Goal: Task Accomplishment & Management: Manage account settings

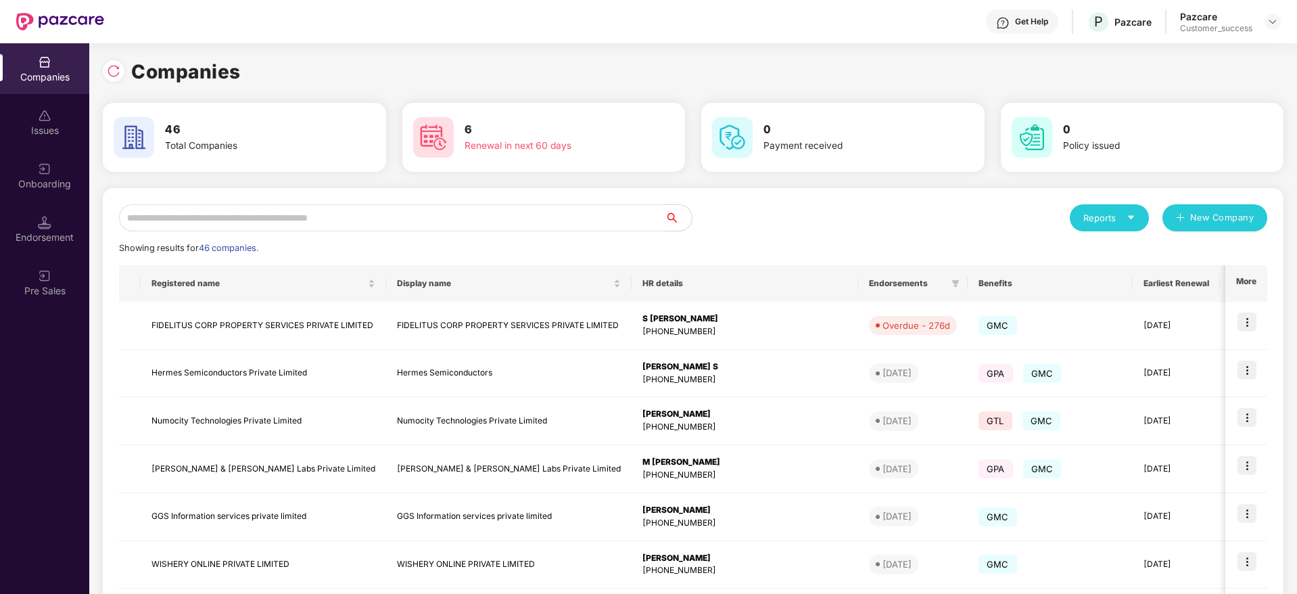
click at [365, 223] on input "text" at bounding box center [392, 217] width 546 height 27
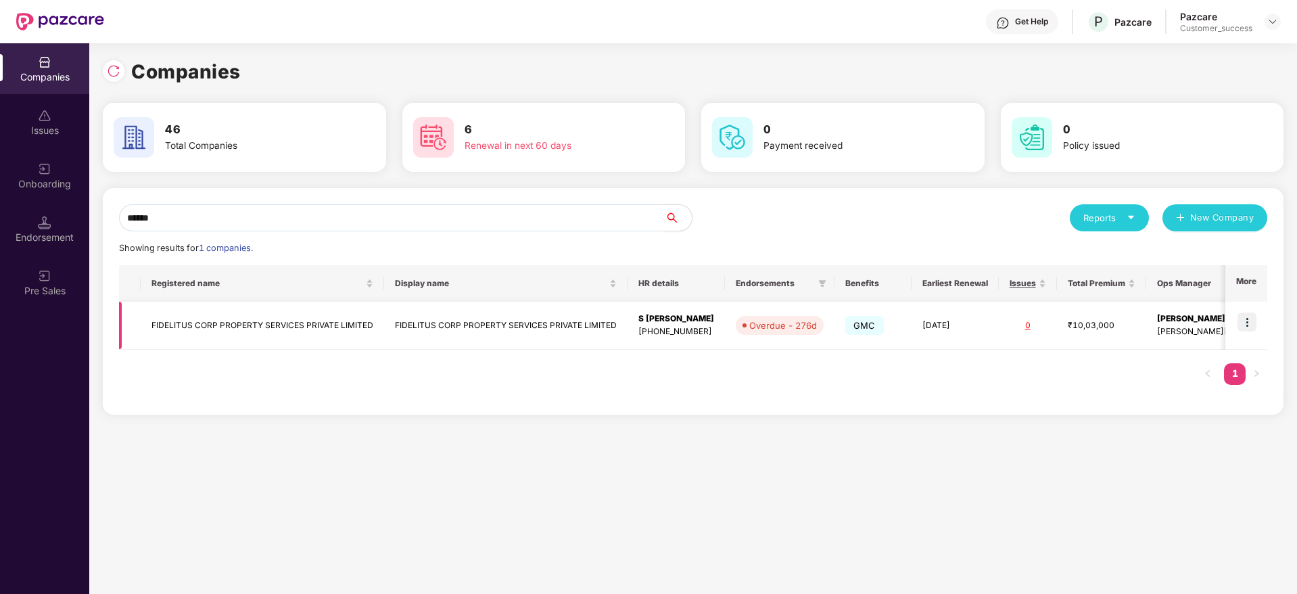
type input "******"
click at [1238, 320] on td at bounding box center [1247, 326] width 42 height 48
click at [1249, 323] on img at bounding box center [1247, 321] width 19 height 19
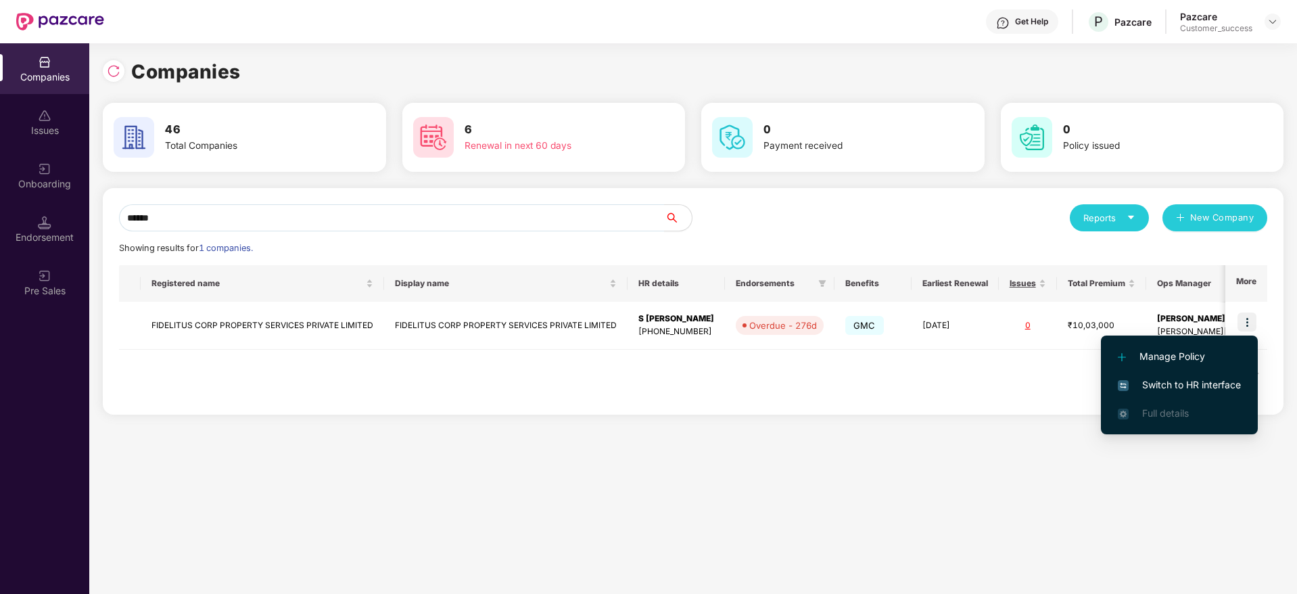
click at [1205, 380] on span "Switch to HR interface" at bounding box center [1179, 384] width 123 height 15
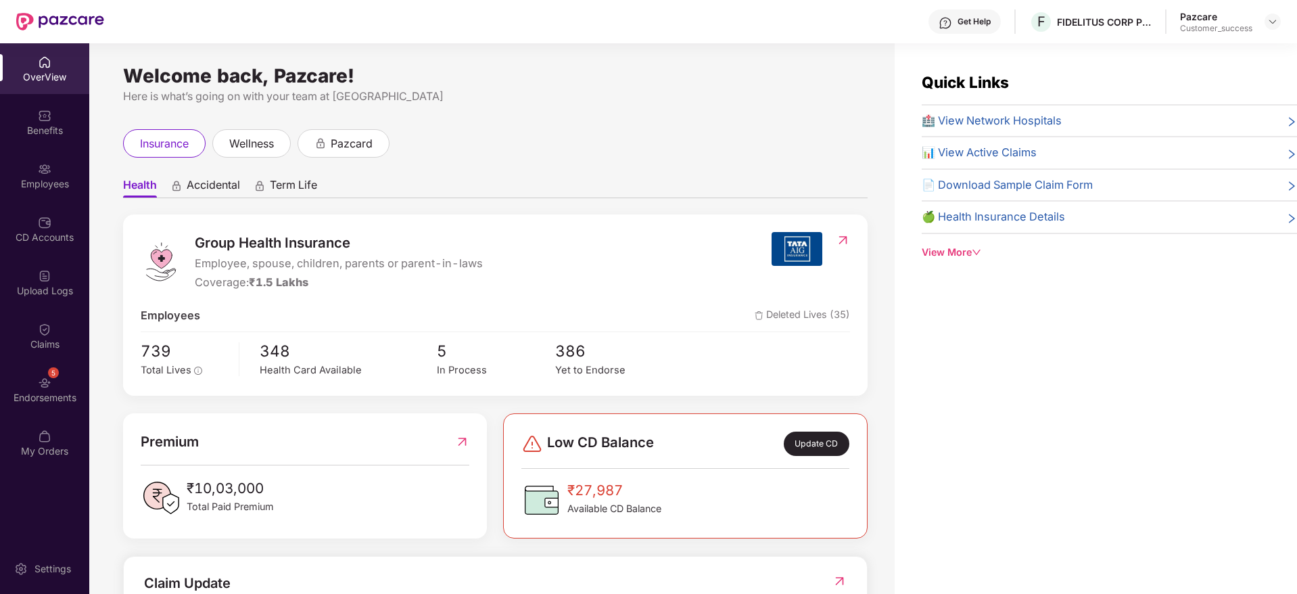
click at [35, 179] on div "Employees" at bounding box center [44, 184] width 89 height 14
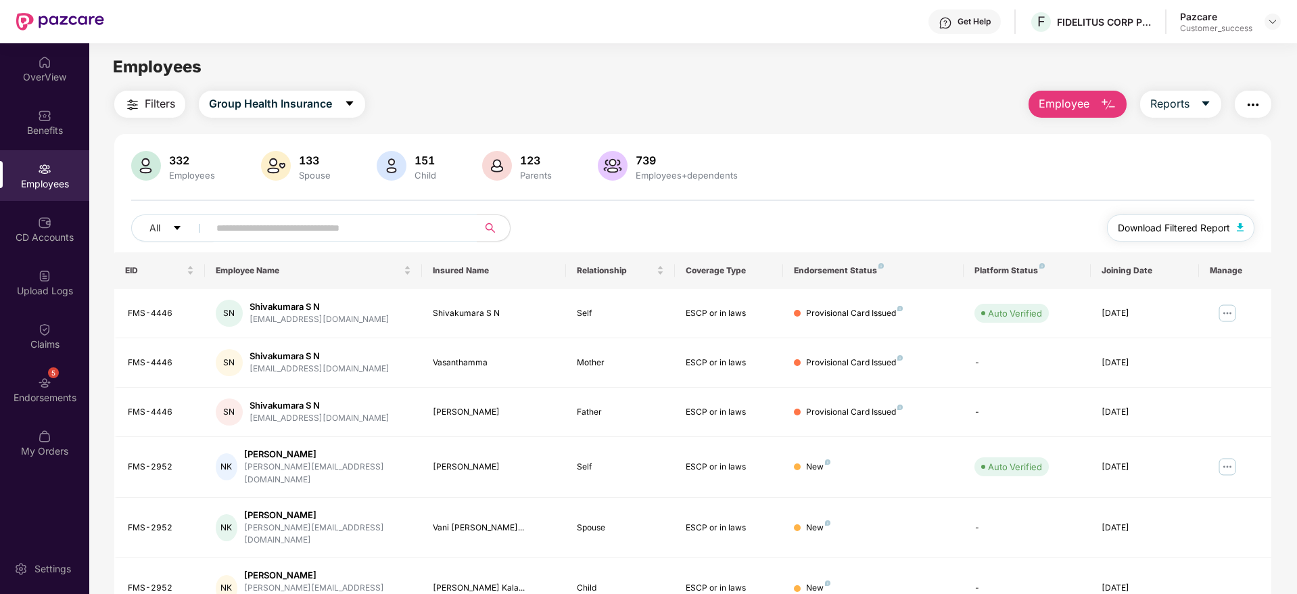
click at [1180, 225] on span "Download Filtered Report" at bounding box center [1174, 227] width 112 height 15
click at [1096, 103] on button "Employee" at bounding box center [1078, 104] width 98 height 27
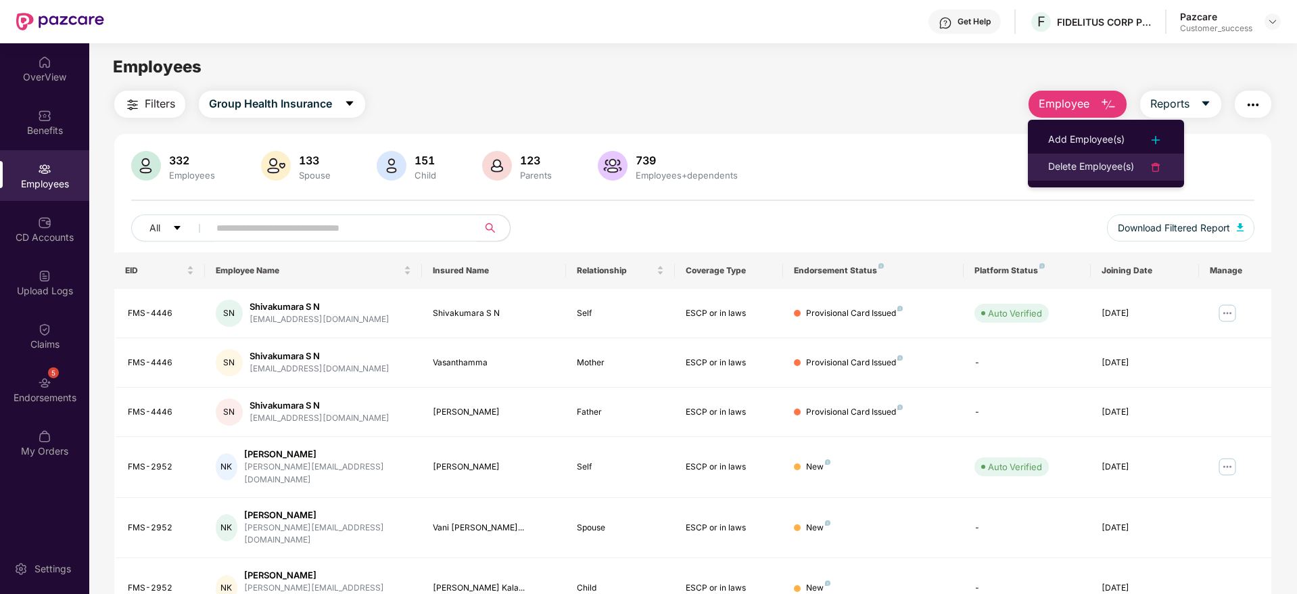
click at [1109, 163] on div "Delete Employee(s)" at bounding box center [1091, 167] width 86 height 16
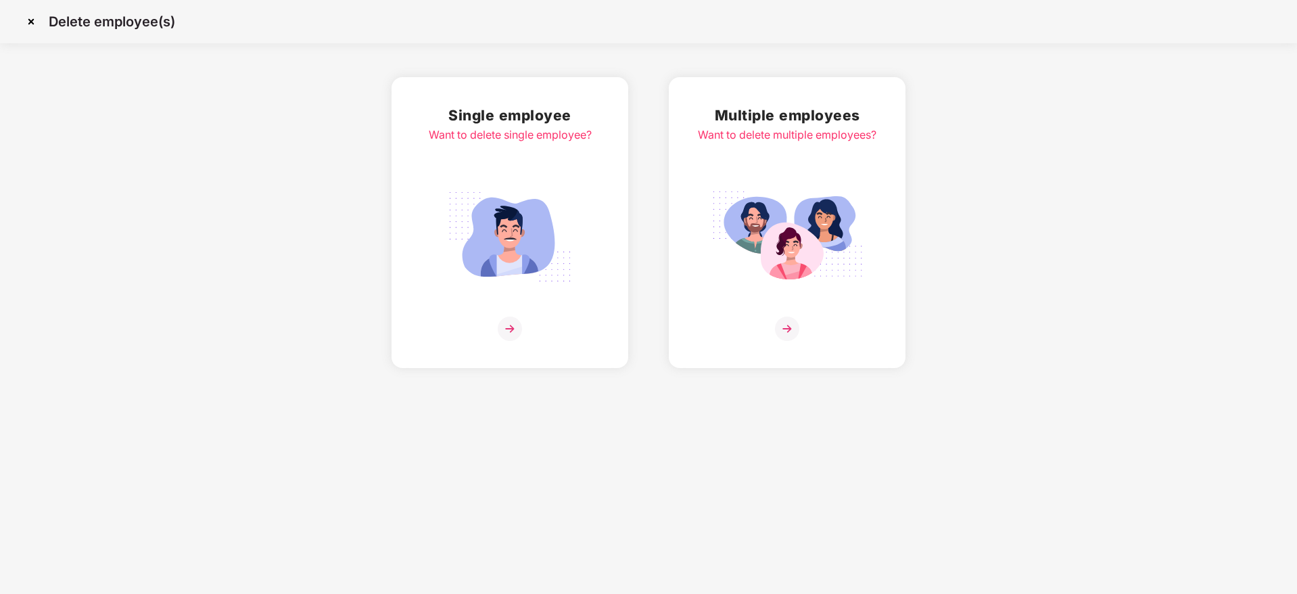
click at [859, 238] on img at bounding box center [788, 237] width 152 height 106
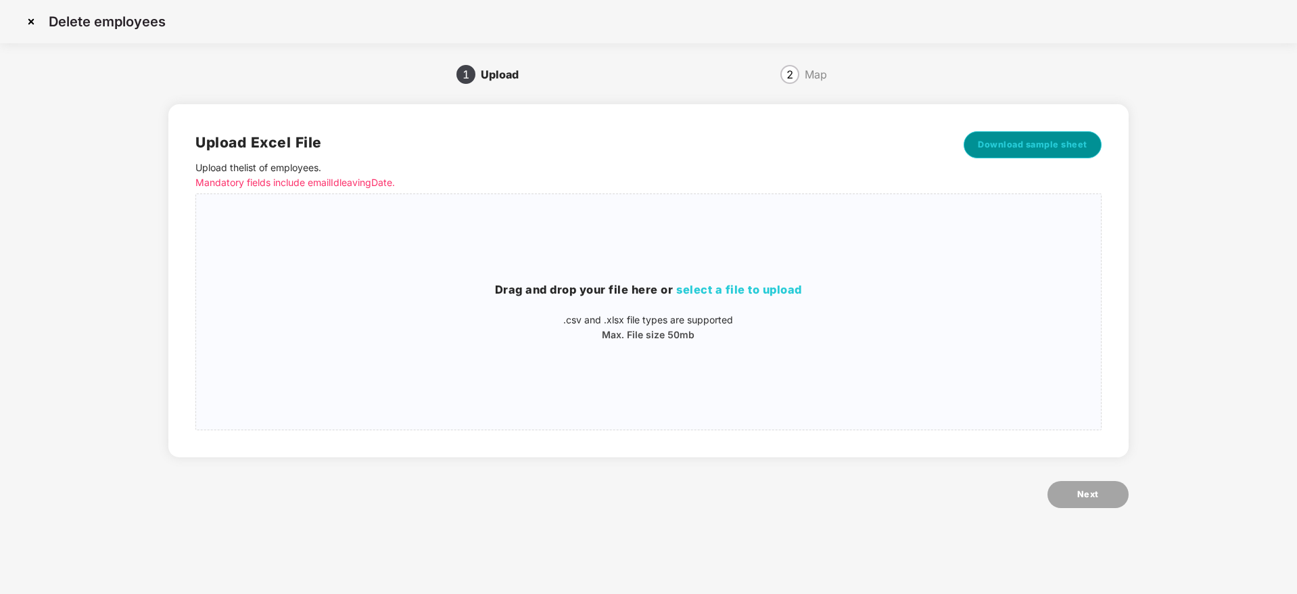
click at [1046, 149] on span "Download sample sheet" at bounding box center [1033, 145] width 110 height 14
click at [858, 343] on div "Drag and drop your file here or select a file to upload .csv and .xlsx file typ…" at bounding box center [648, 312] width 904 height 214
click at [1054, 143] on span "Download sample sheet" at bounding box center [1033, 145] width 110 height 14
click at [754, 354] on div "Drag and drop your file here or select a file to upload .csv and .xlsx file typ…" at bounding box center [648, 312] width 904 height 214
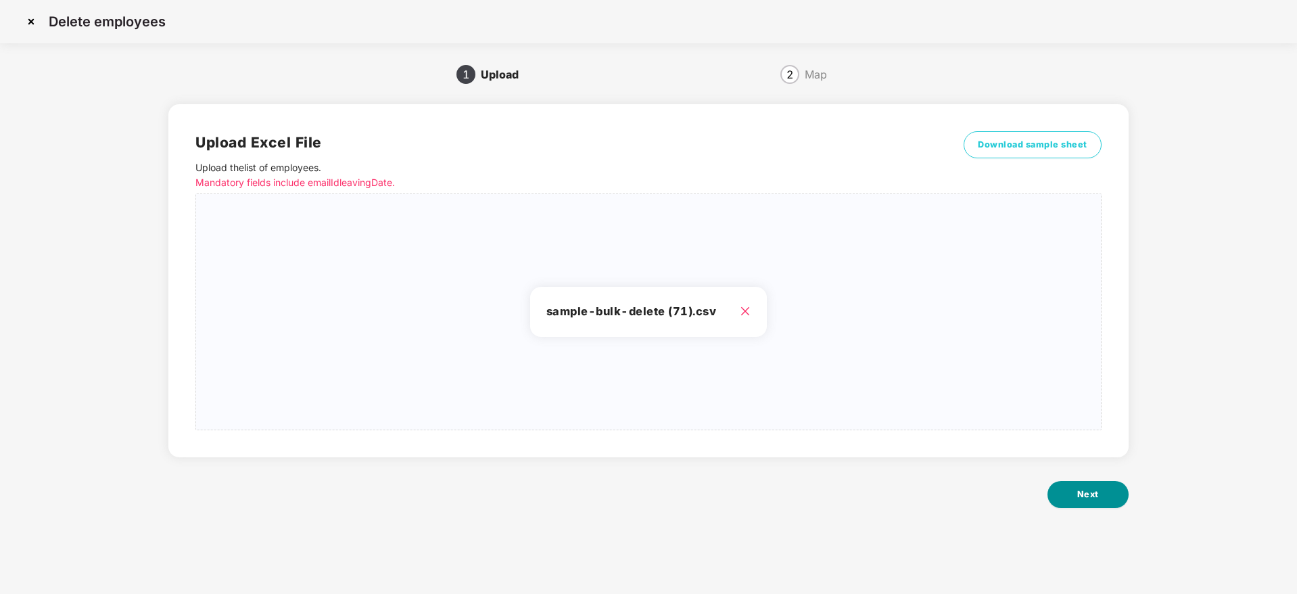
click at [1098, 494] on span "Next" at bounding box center [1088, 495] width 22 height 14
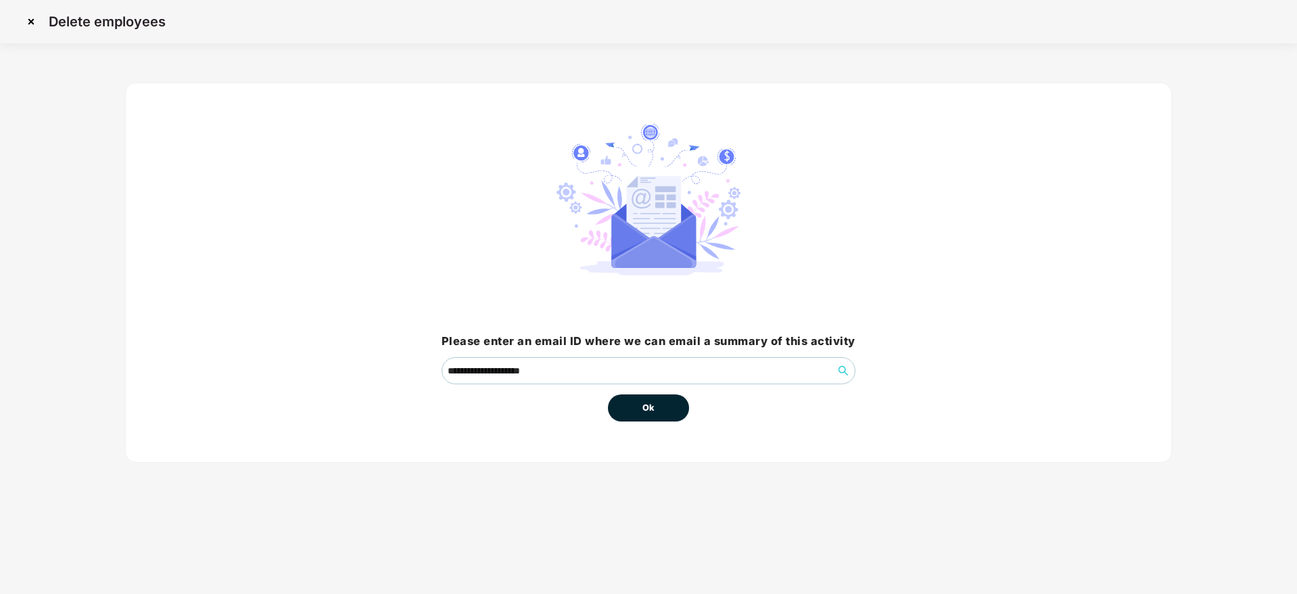
click at [638, 403] on button "Ok" at bounding box center [648, 407] width 81 height 27
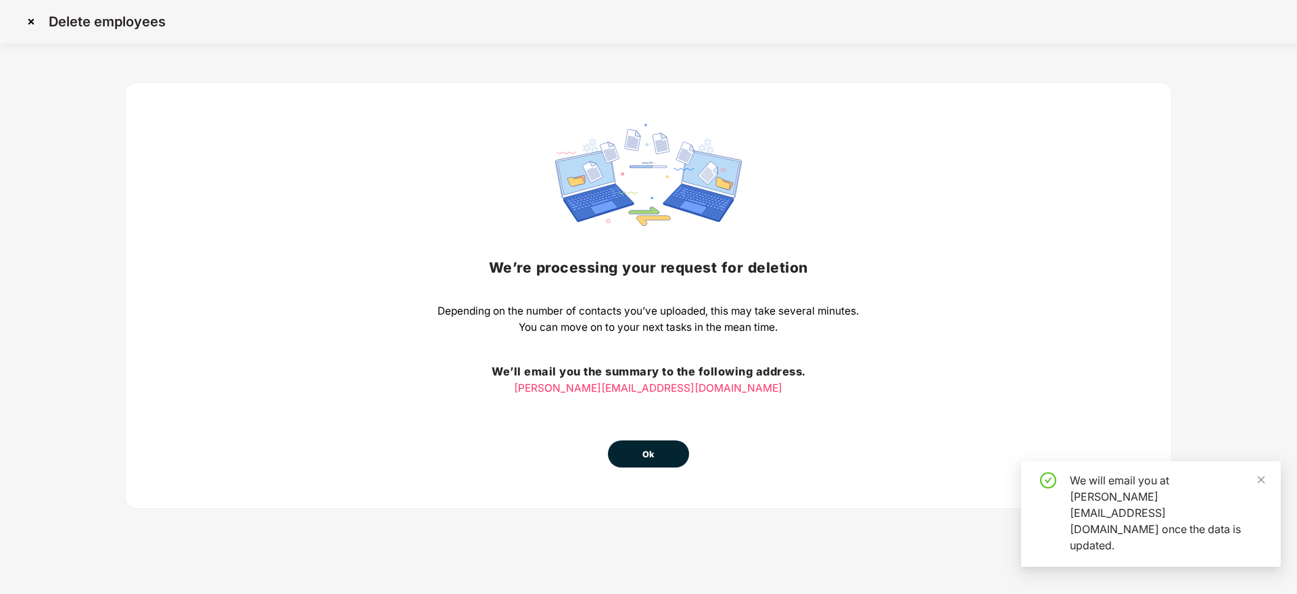
click at [647, 452] on span "Ok" at bounding box center [649, 455] width 12 height 14
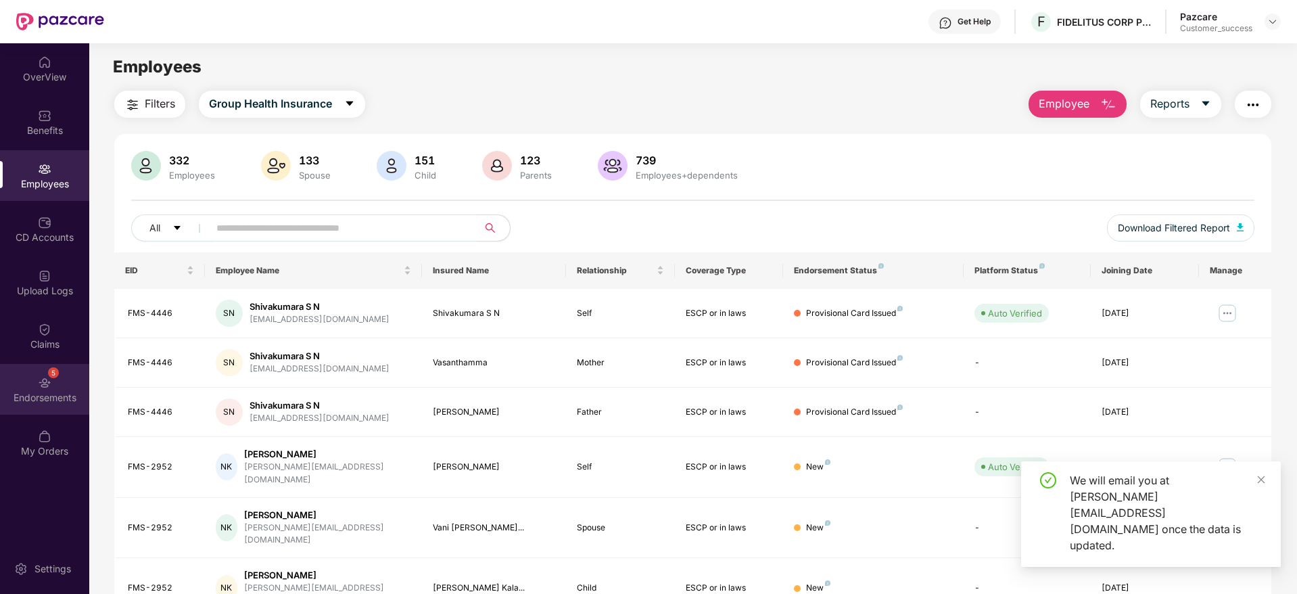
click at [51, 381] on div "5 Endorsements" at bounding box center [44, 389] width 89 height 51
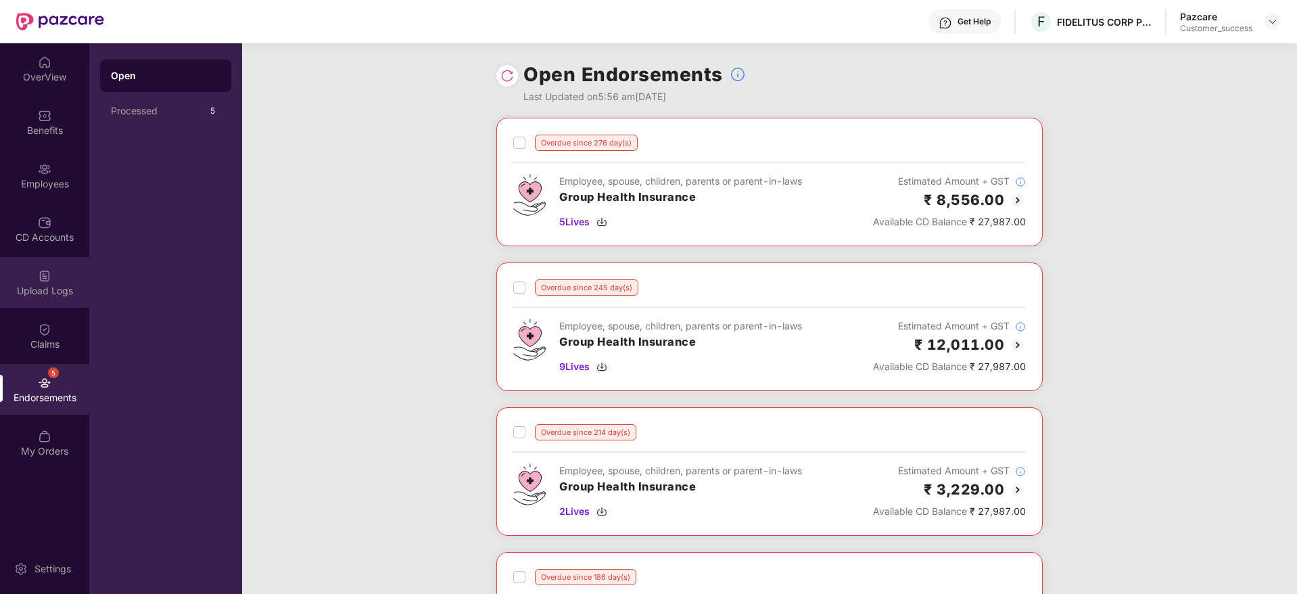
click at [54, 268] on div "Upload Logs" at bounding box center [44, 282] width 89 height 51
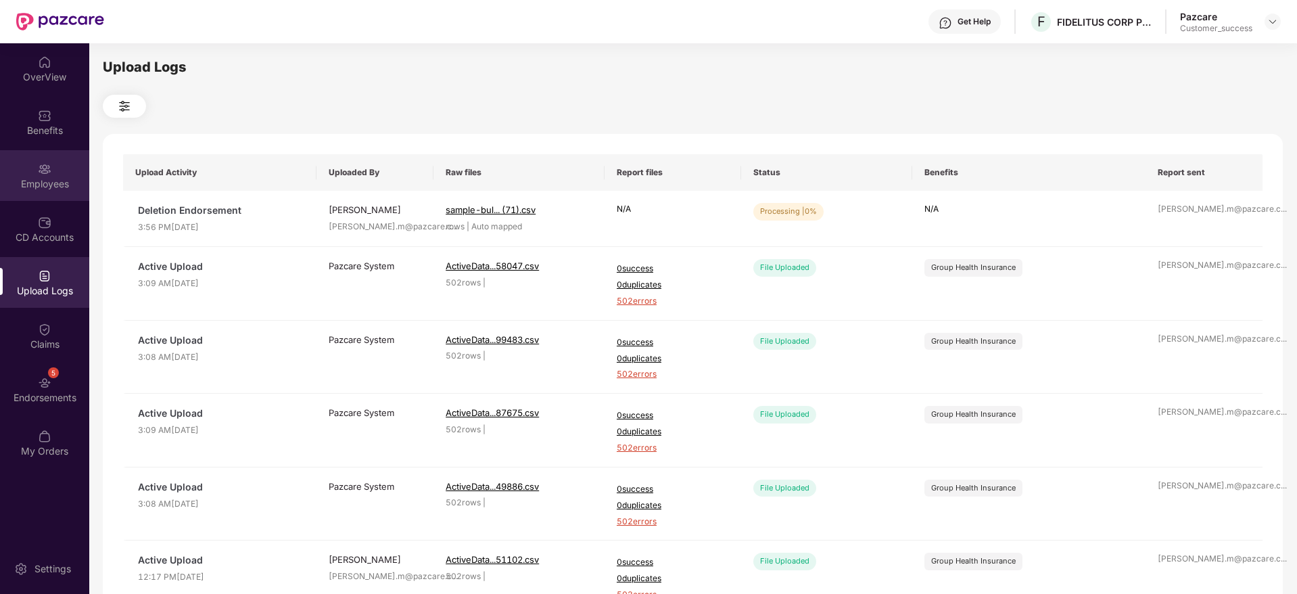
click at [42, 168] on img at bounding box center [45, 169] width 14 height 14
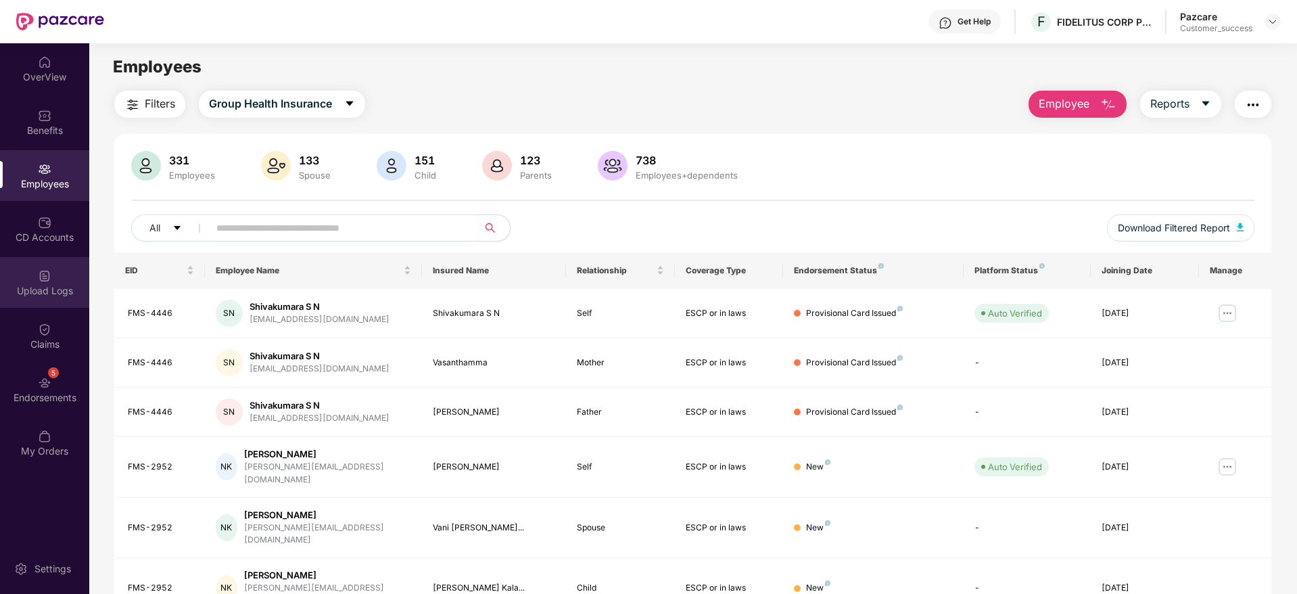
click at [57, 286] on div "Upload Logs" at bounding box center [44, 291] width 89 height 14
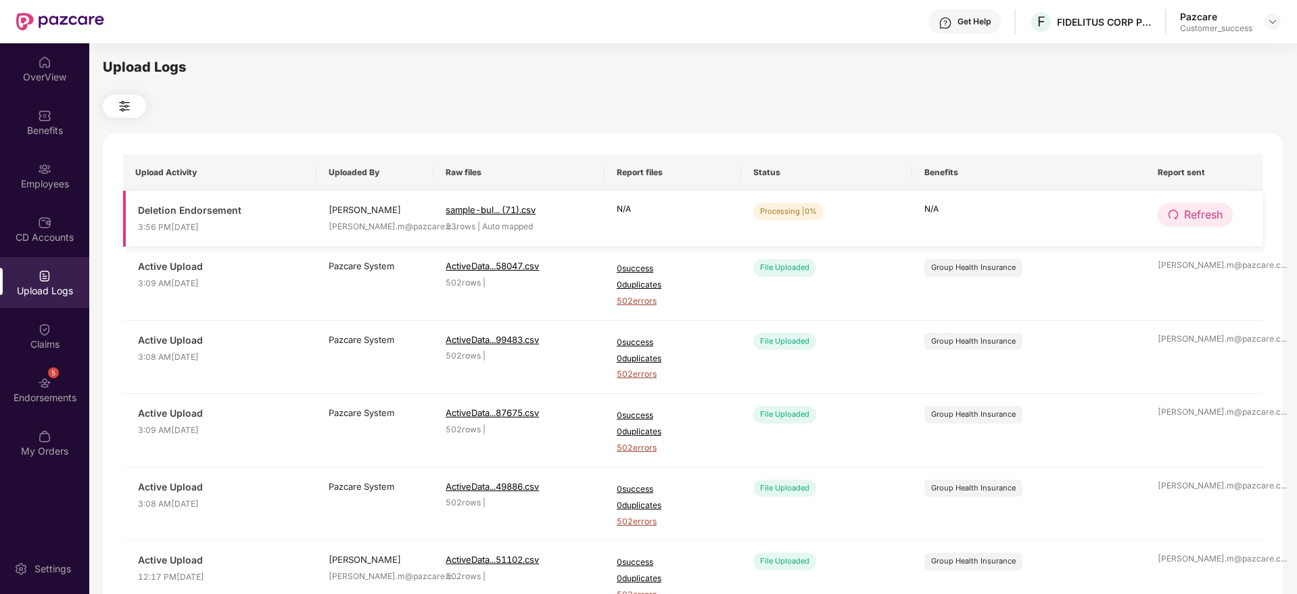
click at [1198, 208] on span "Refresh" at bounding box center [1203, 214] width 39 height 17
click at [1198, 208] on span "Refresh" at bounding box center [1204, 214] width 39 height 17
click at [82, 157] on div "Employees" at bounding box center [44, 175] width 89 height 51
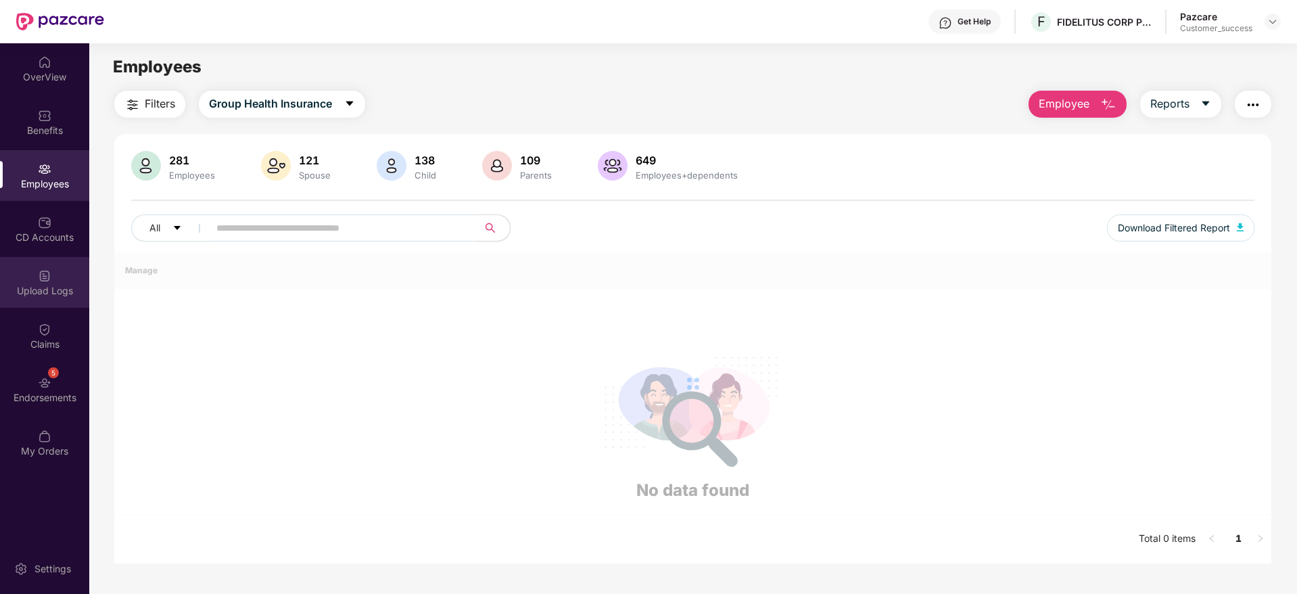
click at [52, 257] on div "Upload Logs" at bounding box center [44, 282] width 89 height 51
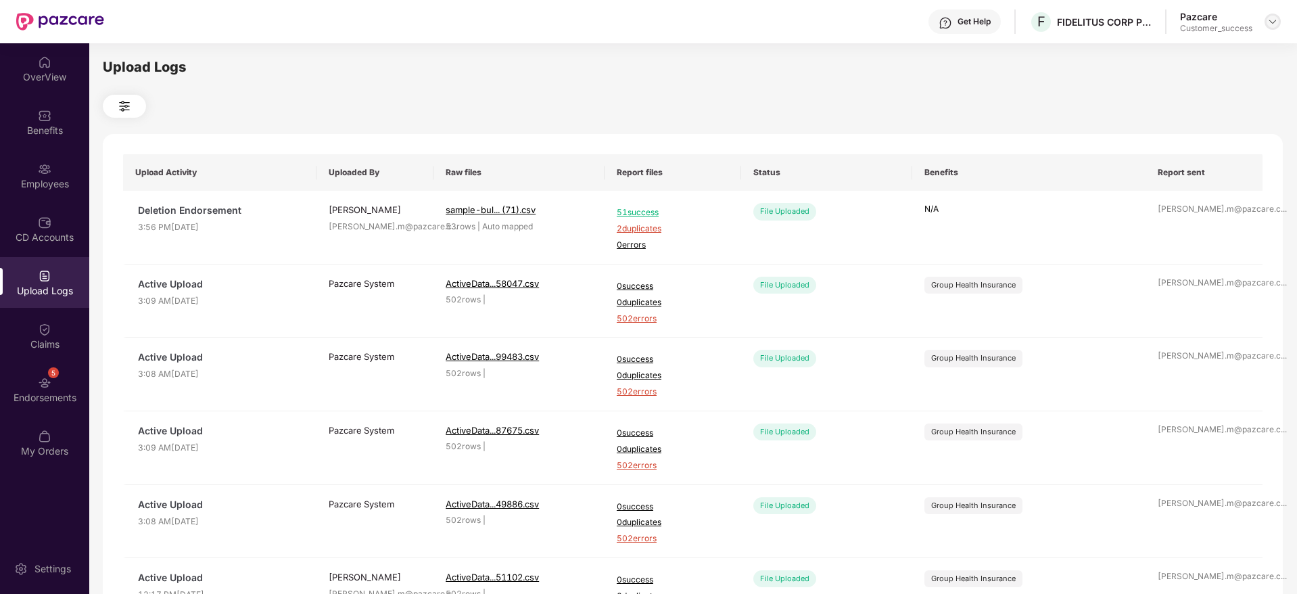
click at [1270, 16] on img at bounding box center [1273, 21] width 11 height 11
click at [1230, 55] on div "Switch to partner view" at bounding box center [1209, 54] width 176 height 26
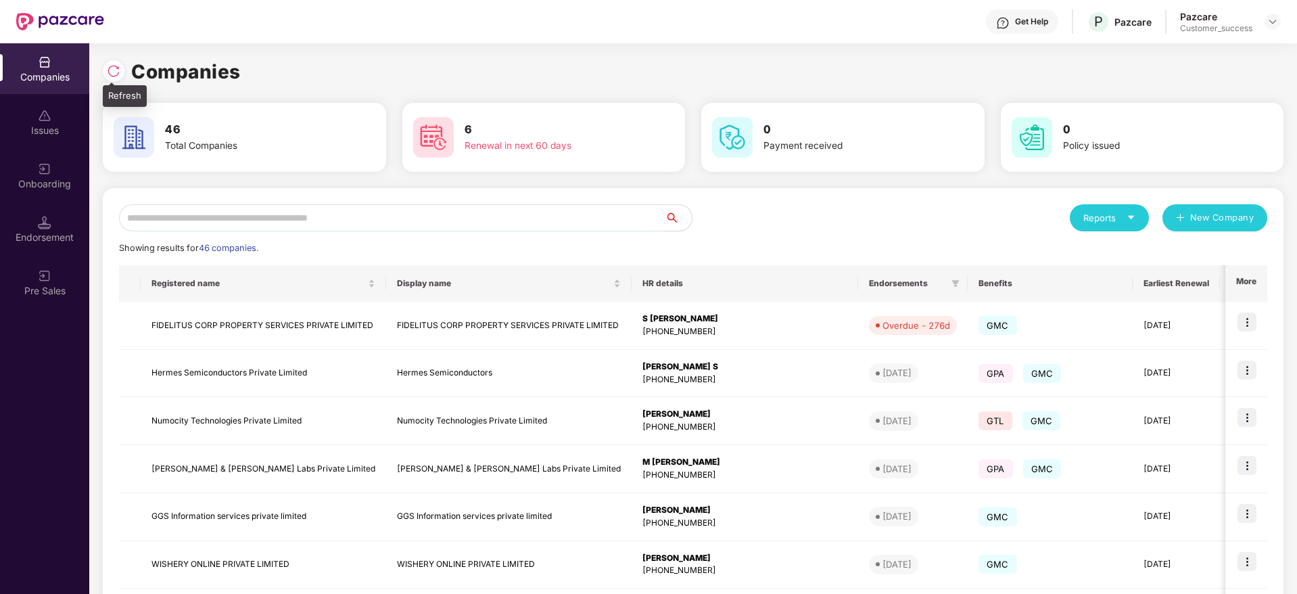
click at [115, 75] on img at bounding box center [114, 71] width 14 height 14
